Goal: Task Accomplishment & Management: Use online tool/utility

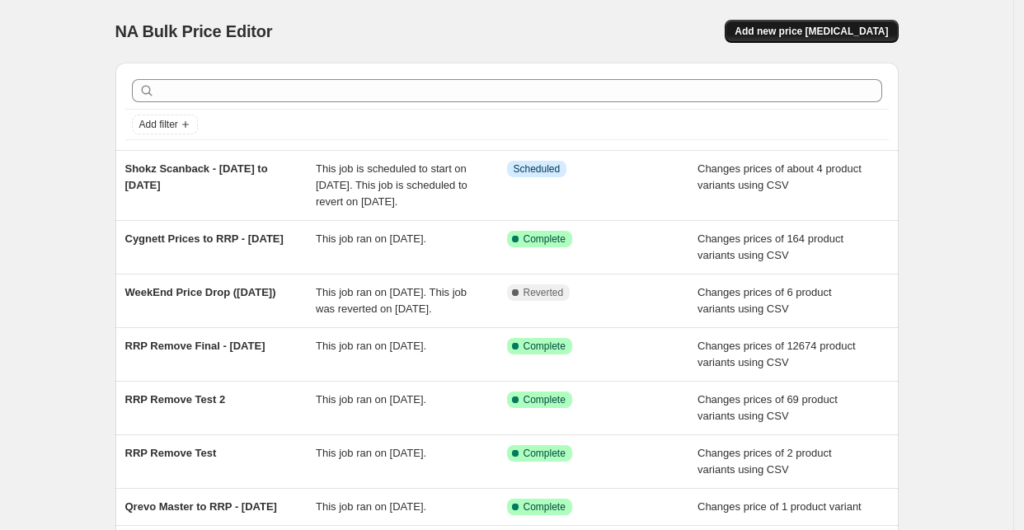
click at [779, 25] on span "Add new price [MEDICAL_DATA]" at bounding box center [811, 31] width 153 height 13
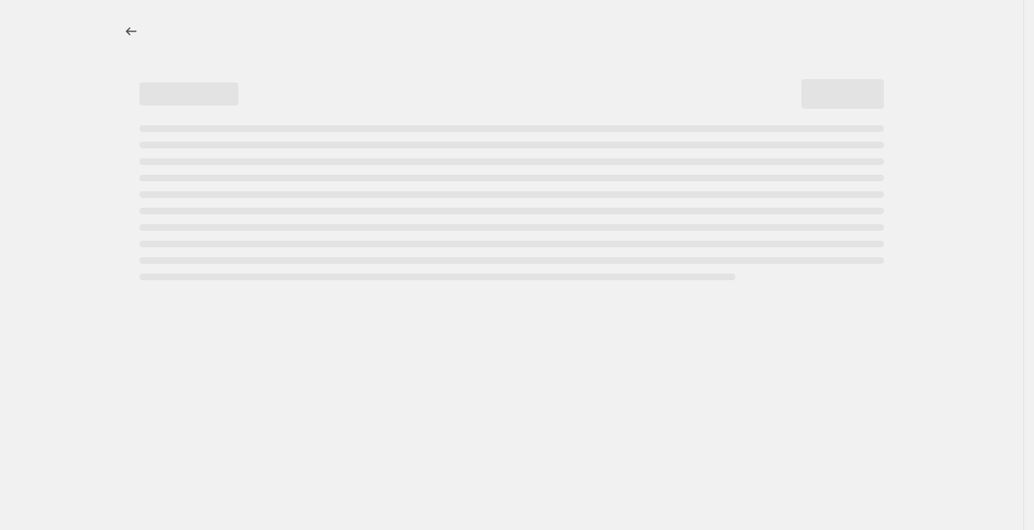
select select "percentage"
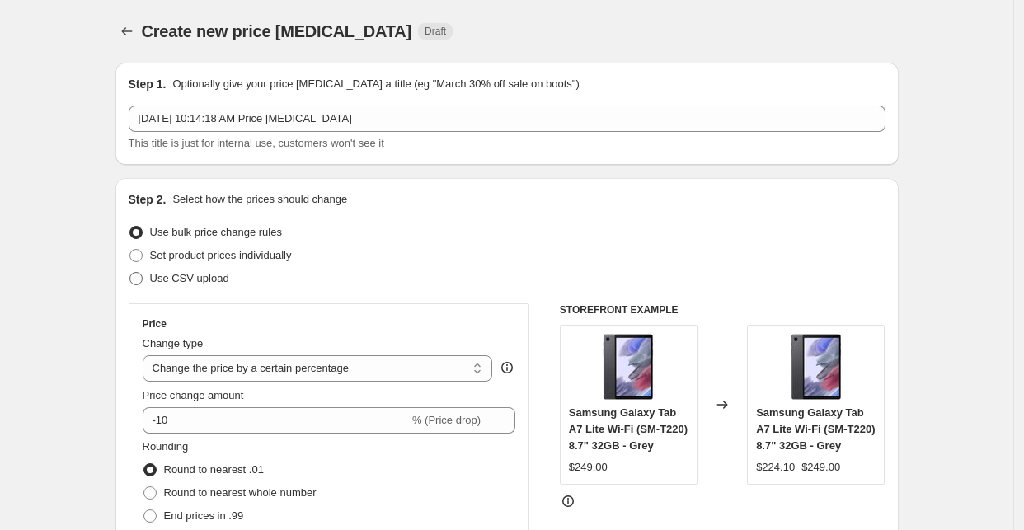
click at [143, 279] on span at bounding box center [136, 278] width 13 height 13
click at [130, 273] on input "Use CSV upload" at bounding box center [130, 272] width 1 height 1
radio input "true"
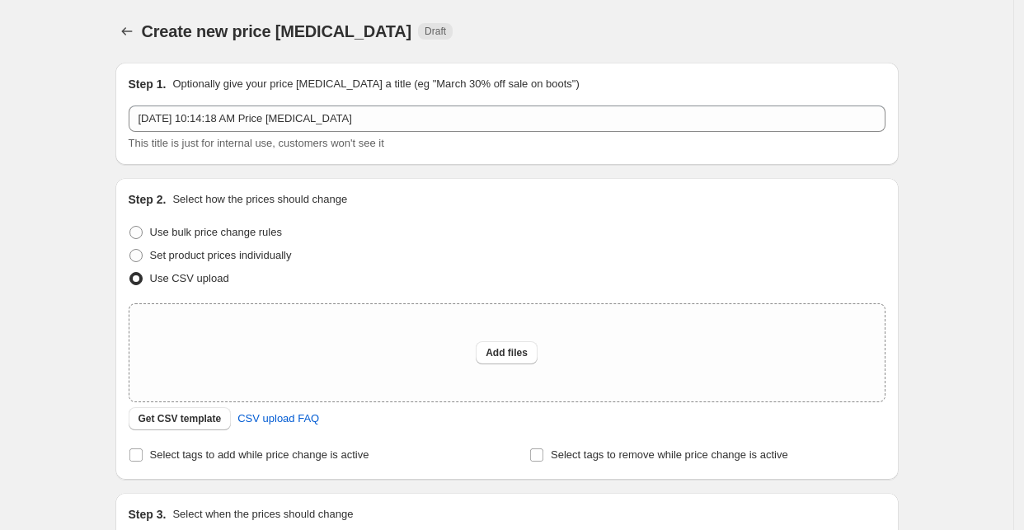
scroll to position [183, 0]
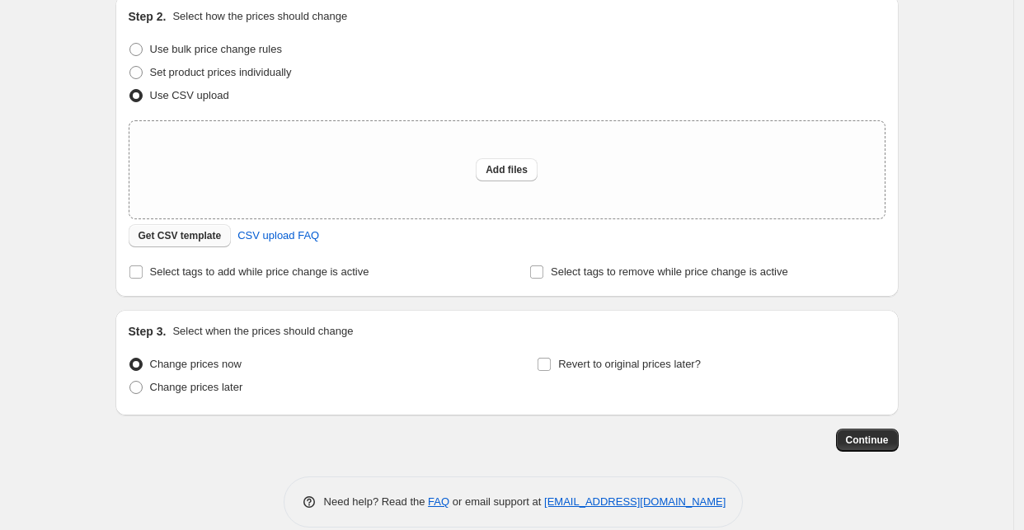
click at [177, 230] on span "Get CSV template" at bounding box center [180, 235] width 83 height 13
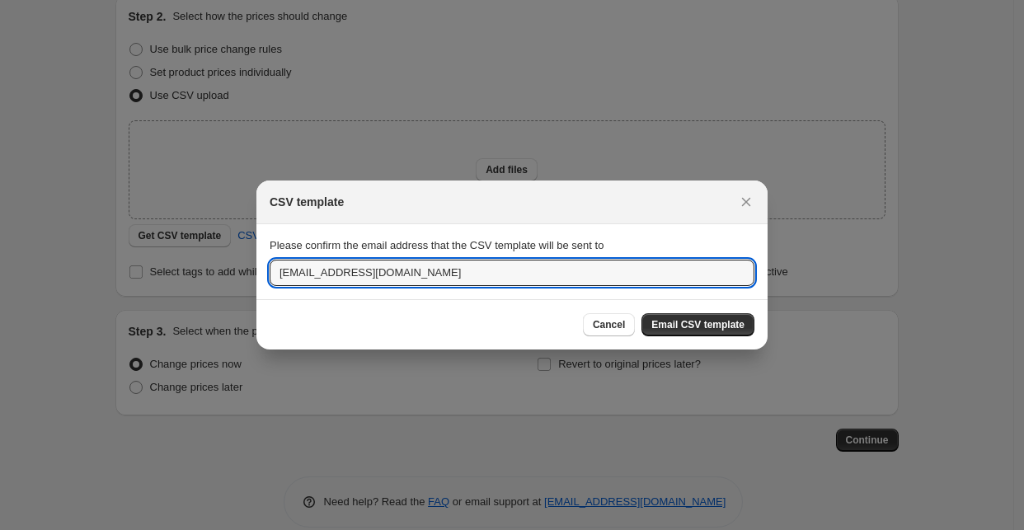
drag, startPoint x: 318, startPoint y: 271, endPoint x: 230, endPoint y: 260, distance: 88.1
type input "aman.dhaliya@horizonstore.com.au"
click at [716, 320] on span "Email CSV template" at bounding box center [698, 324] width 93 height 13
